Goal: Information Seeking & Learning: Learn about a topic

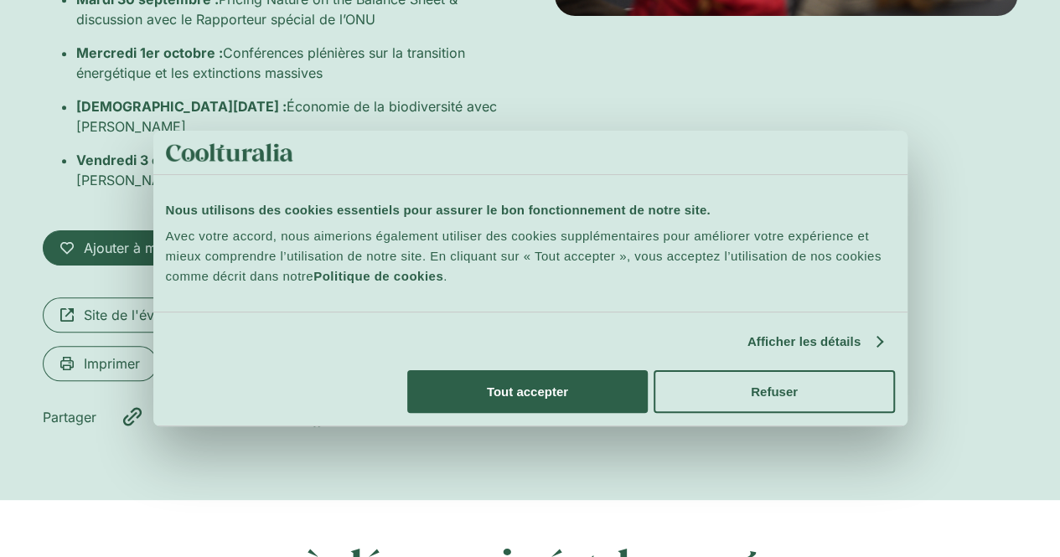
scroll to position [595, 0]
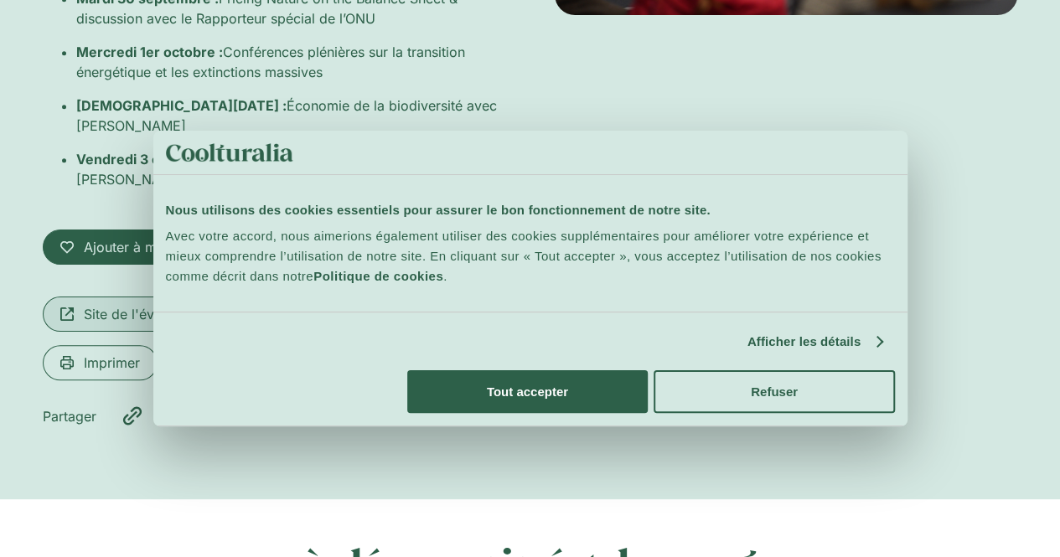
click at [158, 304] on span "Site de l'événement" at bounding box center [146, 314] width 124 height 20
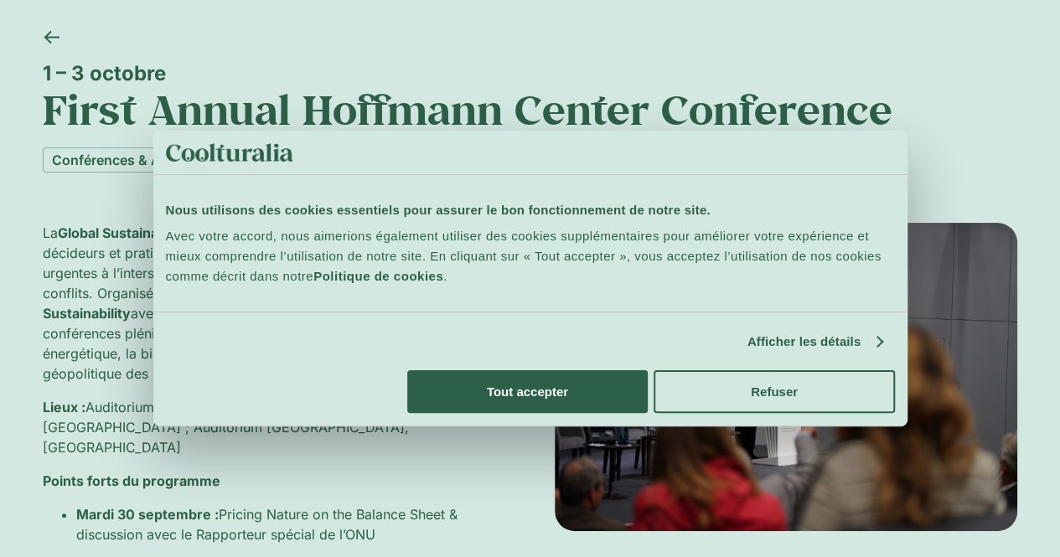
scroll to position [77, 0]
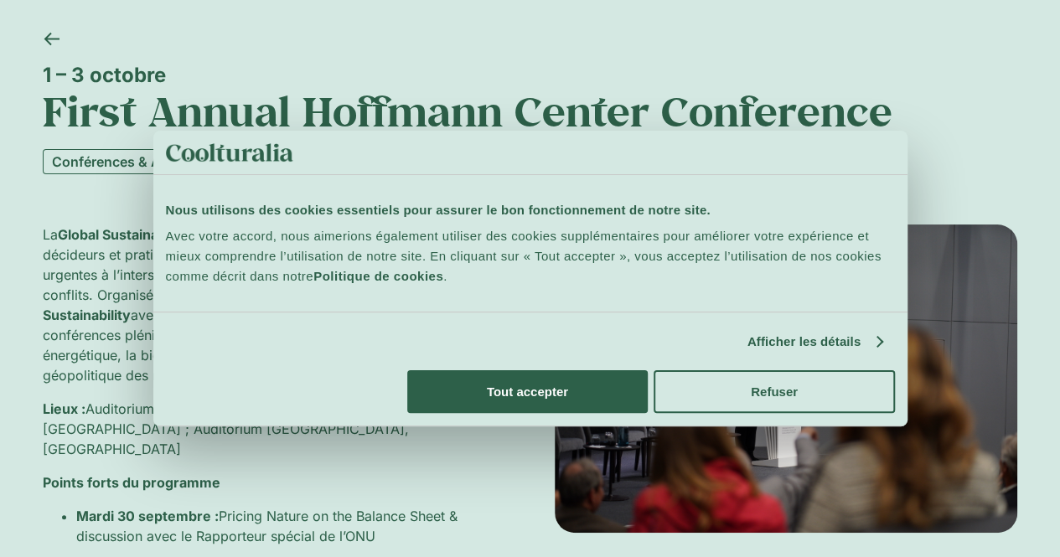
click at [161, 158] on link "Conférences & Ateliers" at bounding box center [126, 161] width 167 height 25
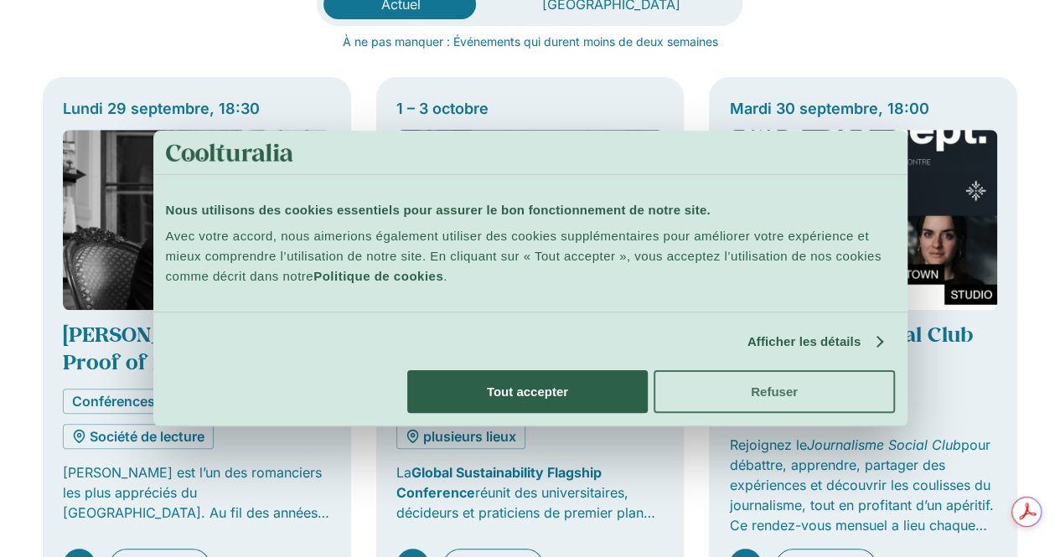
click at [894, 413] on button "Refuser" at bounding box center [774, 391] width 240 height 43
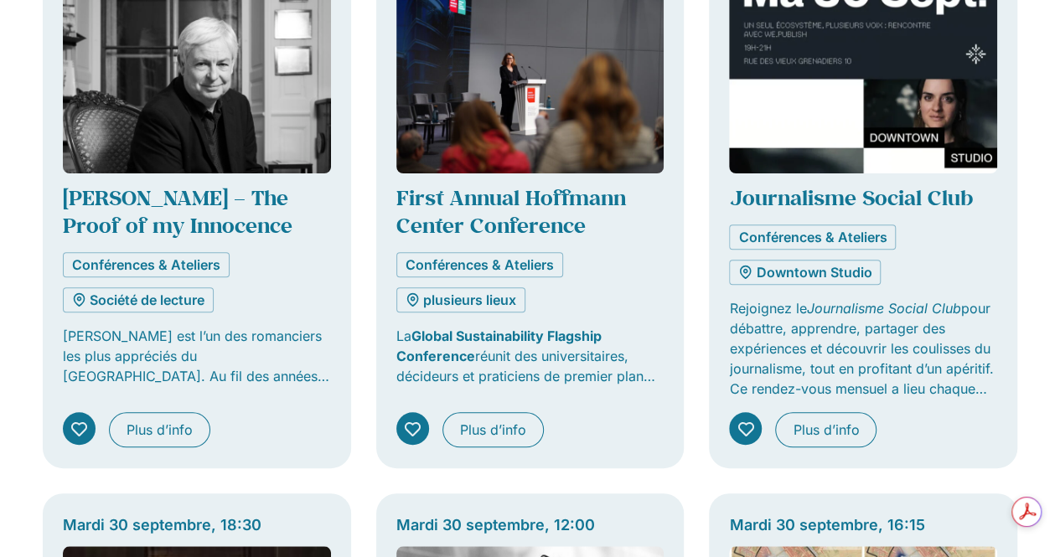
scroll to position [628, 0]
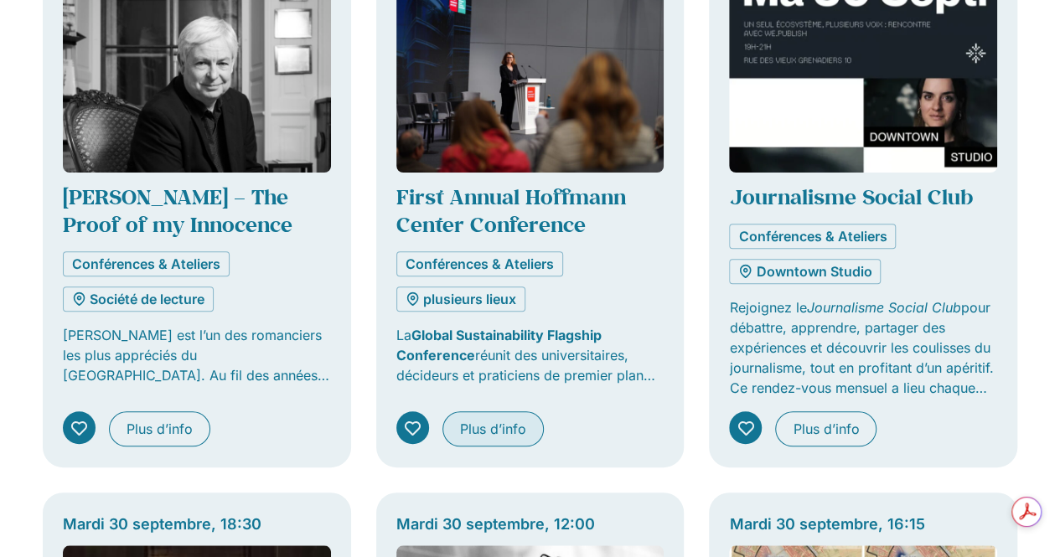
click at [510, 419] on span "Plus d’info" at bounding box center [493, 429] width 66 height 20
